Goal: Transaction & Acquisition: Purchase product/service

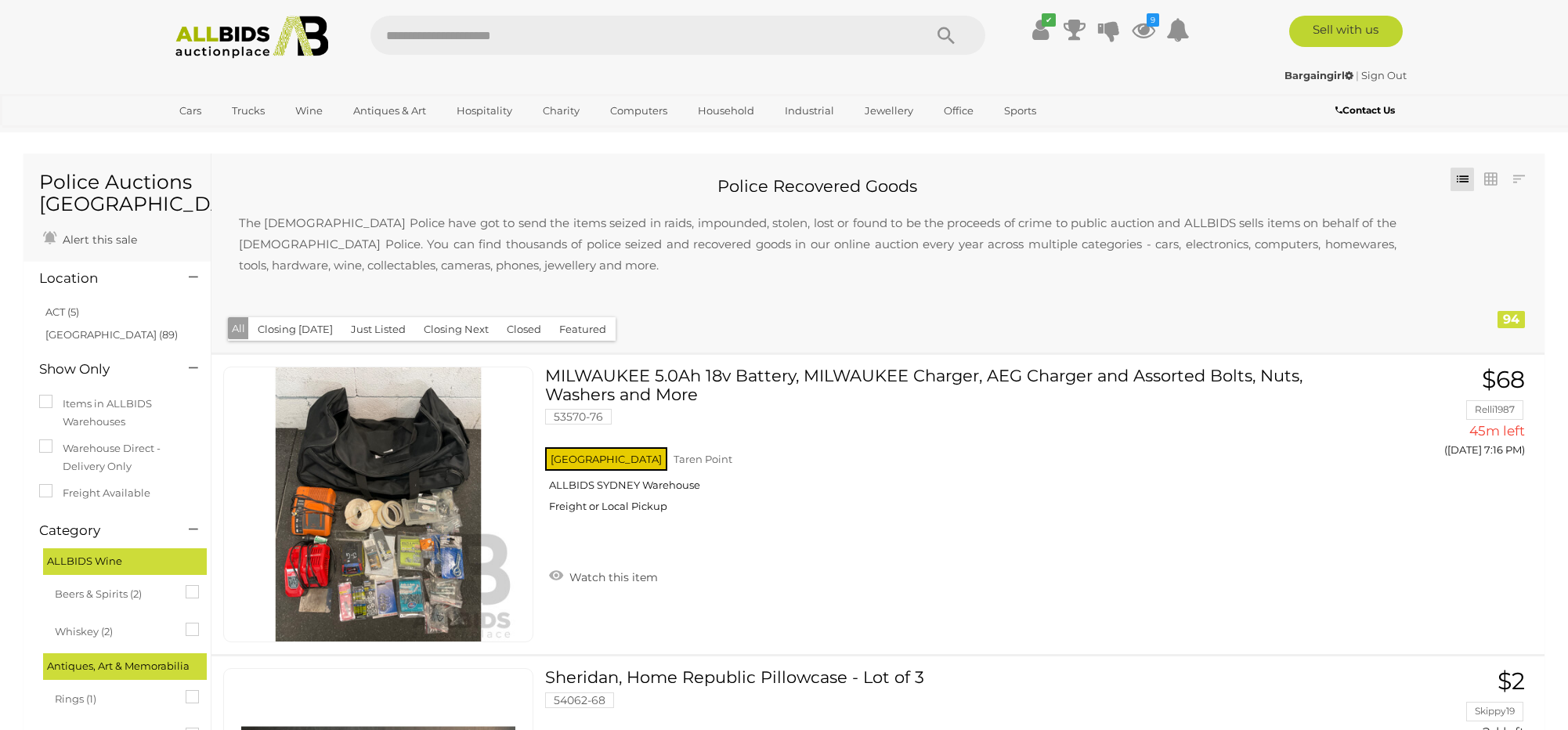
scroll to position [6733, 0]
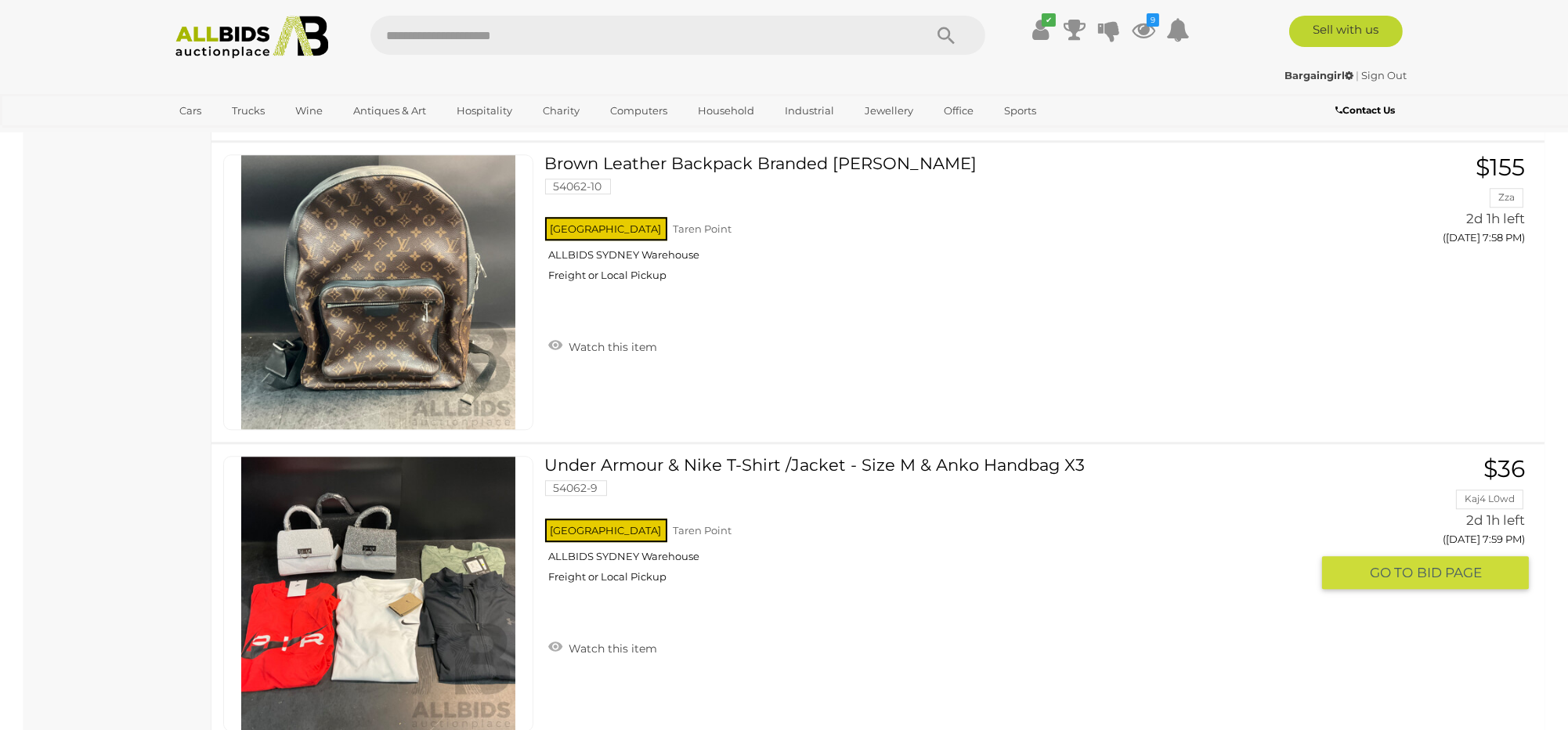
scroll to position [20043, 0]
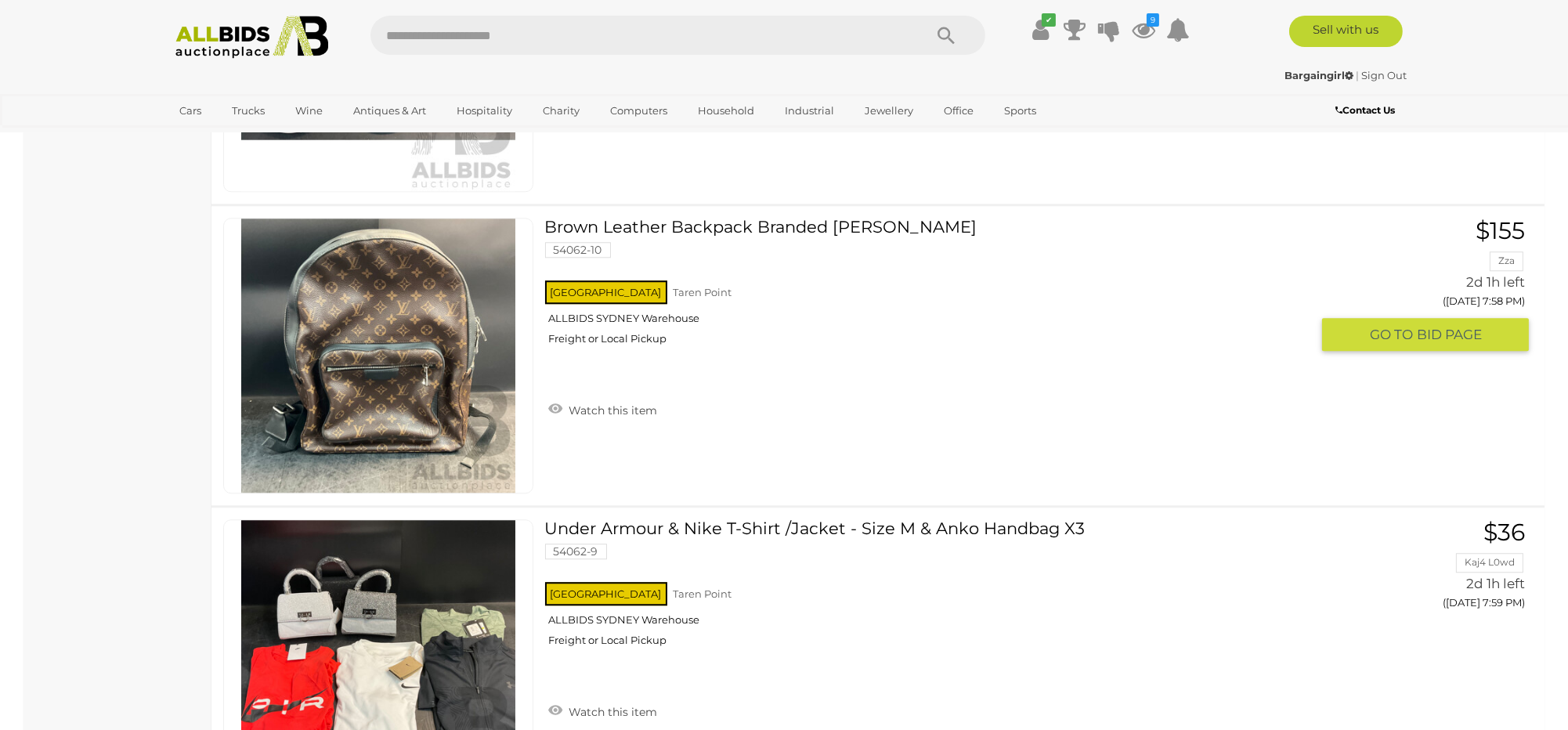
click at [346, 254] on link at bounding box center [378, 355] width 310 height 276
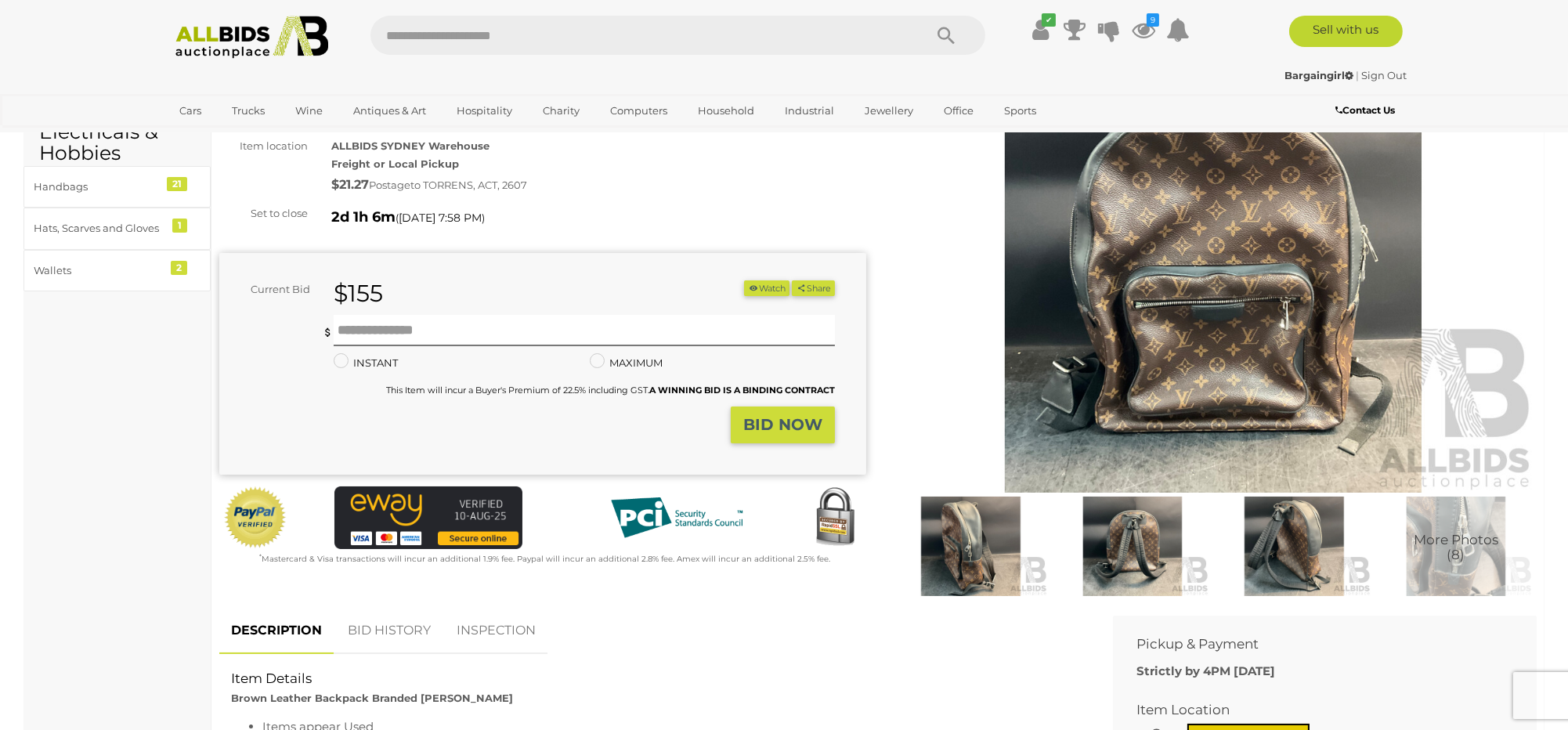
scroll to position [157, 0]
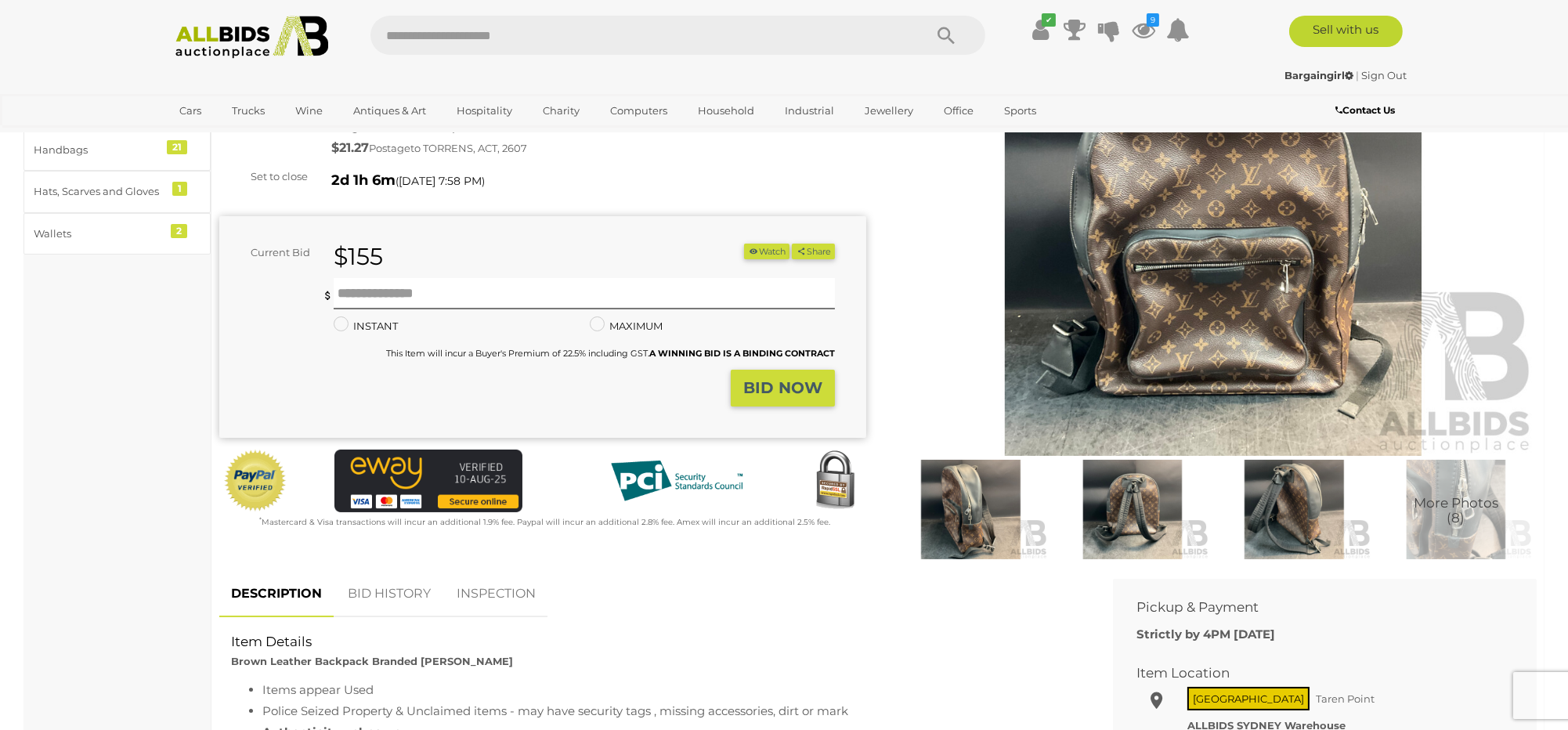
click at [992, 500] on img at bounding box center [970, 510] width 154 height 99
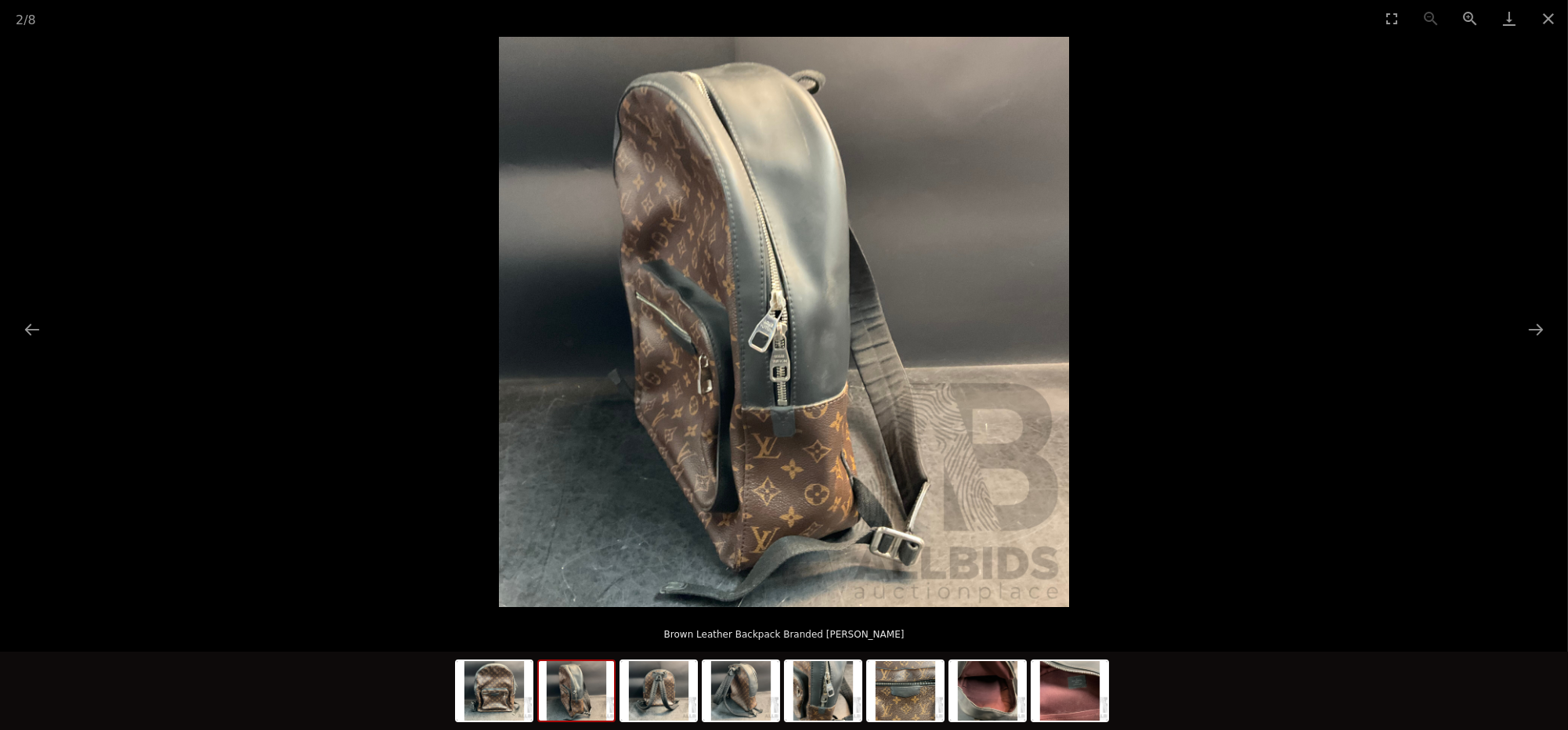
click at [579, 678] on img at bounding box center [576, 690] width 75 height 60
click at [652, 701] on img at bounding box center [658, 690] width 75 height 60
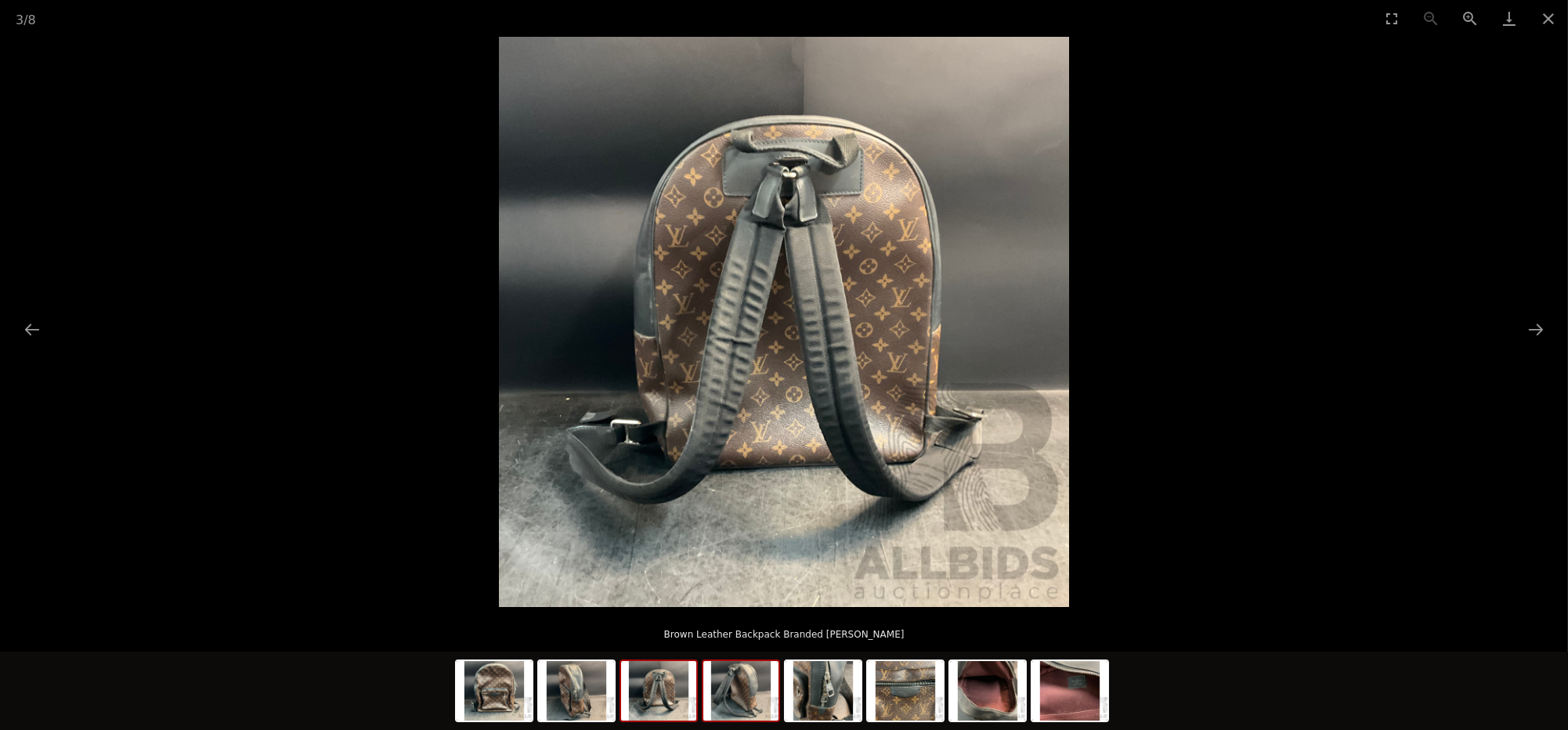
click at [723, 693] on img at bounding box center [741, 690] width 75 height 60
